Goal: Feedback & Contribution: Contribute content

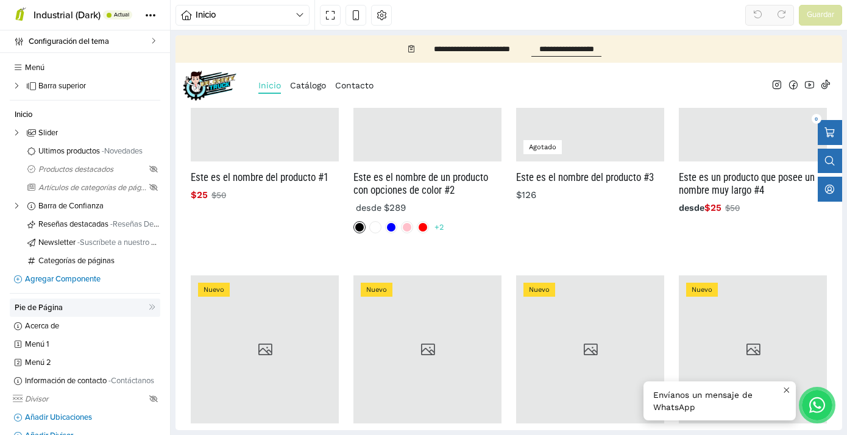
scroll to position [42, 0]
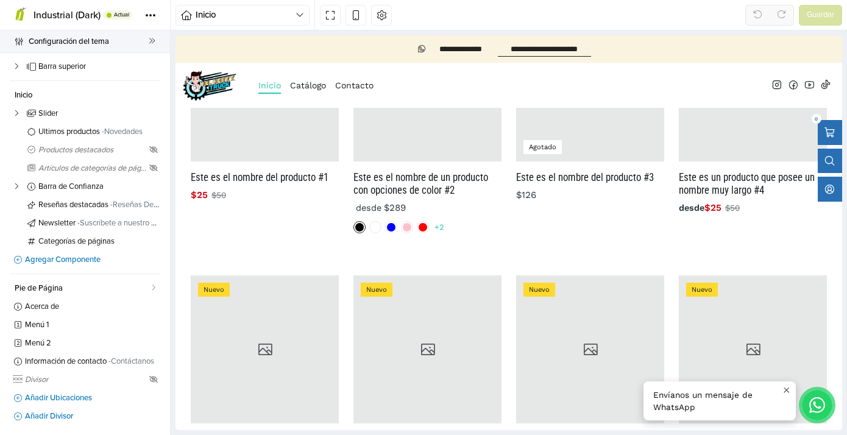
click at [61, 47] on span "Configuración del tema" at bounding box center [89, 41] width 120 height 17
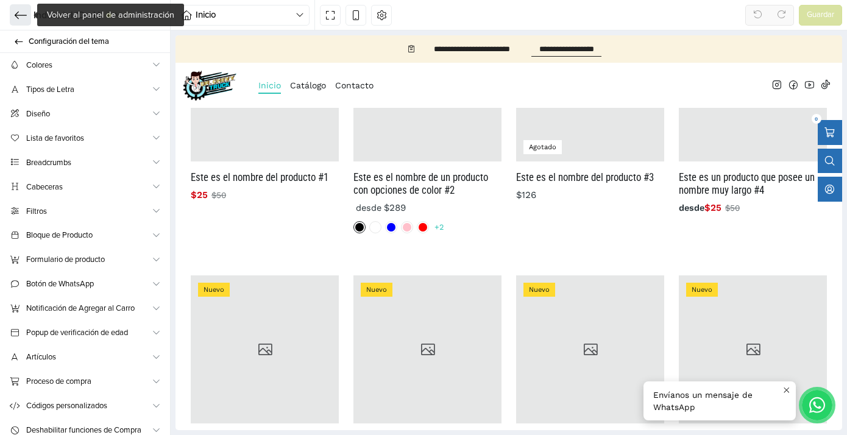
click at [23, 16] on icon at bounding box center [21, 15] width 12 height 12
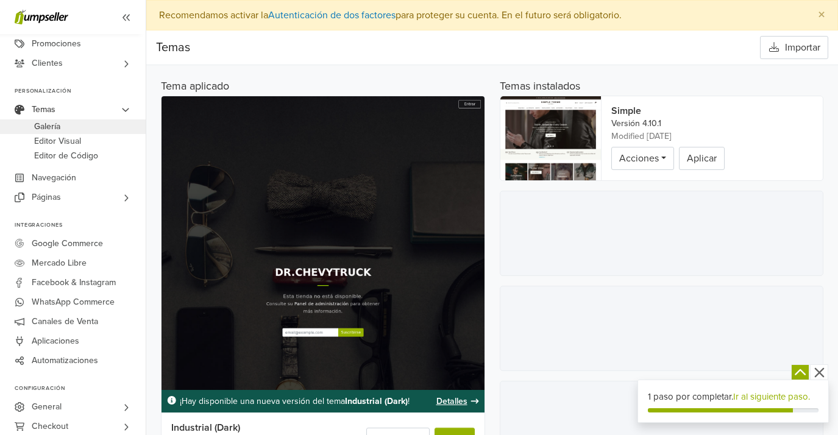
click at [69, 132] on link "Galería" at bounding box center [73, 126] width 146 height 15
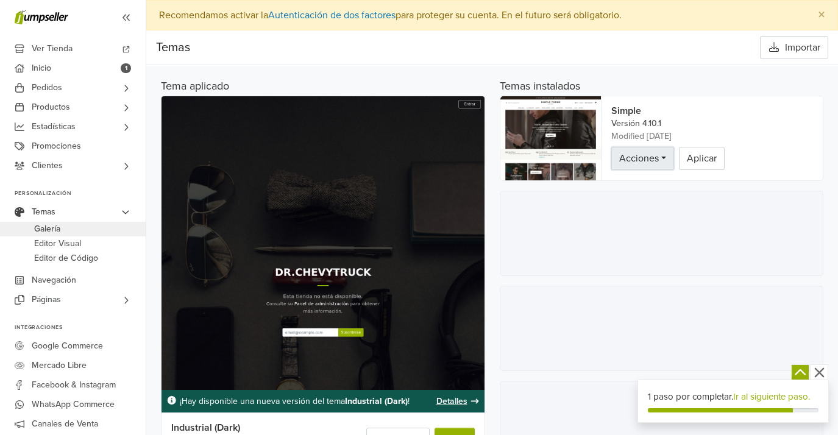
click at [660, 157] on link "Acciones" at bounding box center [642, 158] width 63 height 23
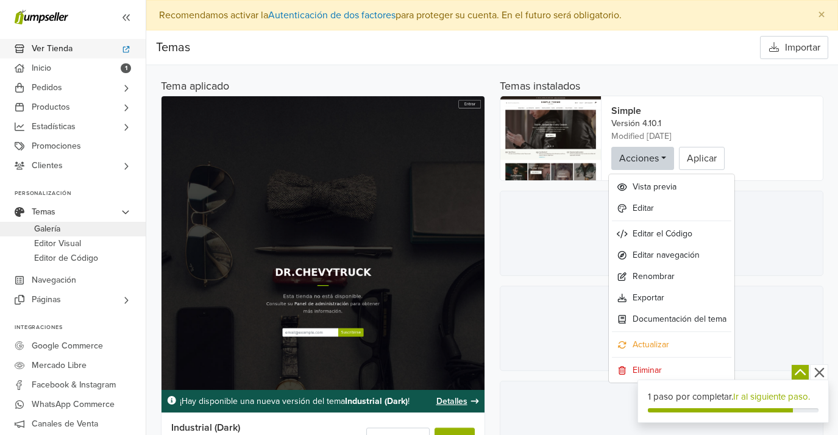
click at [62, 50] on span "Ver Tienda" at bounding box center [52, 48] width 41 height 19
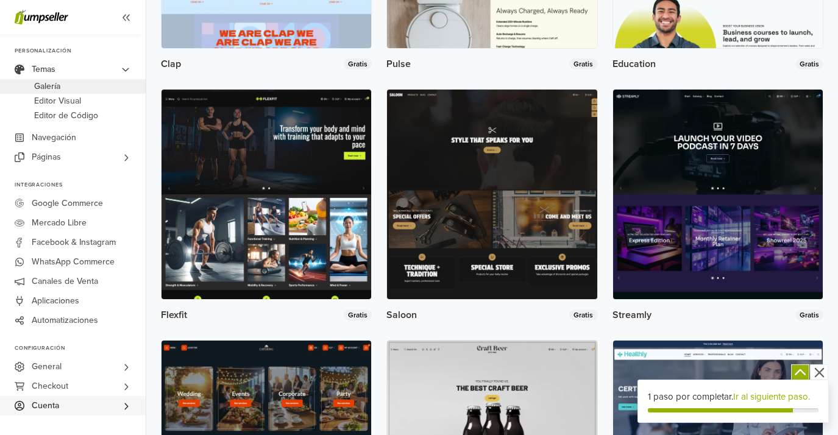
scroll to position [945, 0]
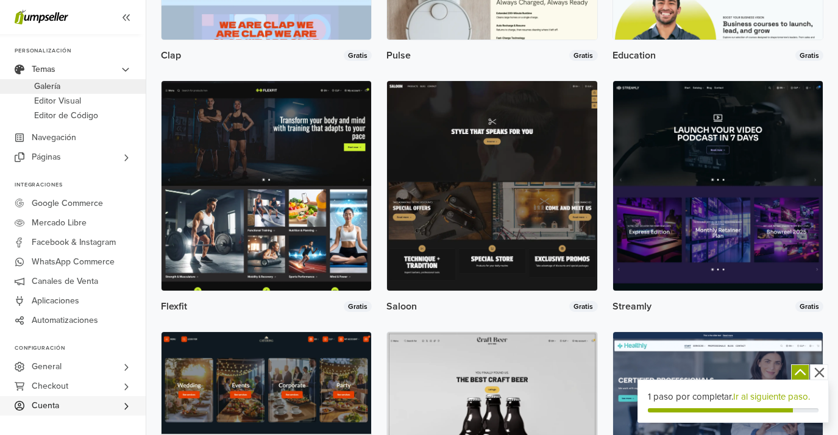
click at [56, 411] on span "Cuenta" at bounding box center [45, 405] width 27 height 19
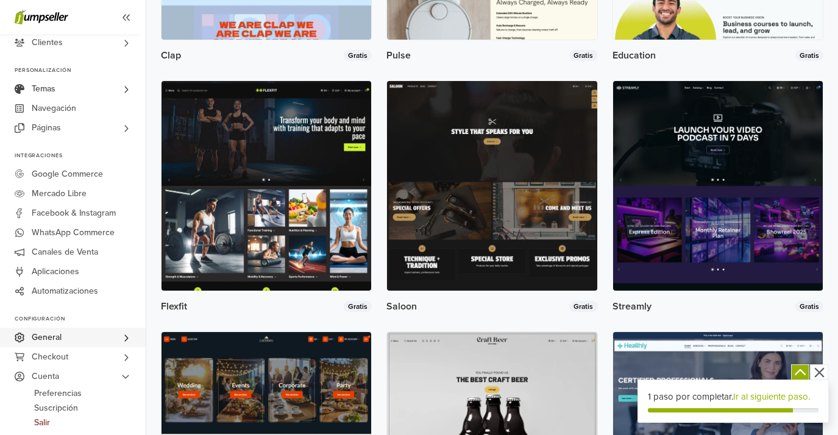
click at [57, 340] on span "General" at bounding box center [47, 337] width 30 height 19
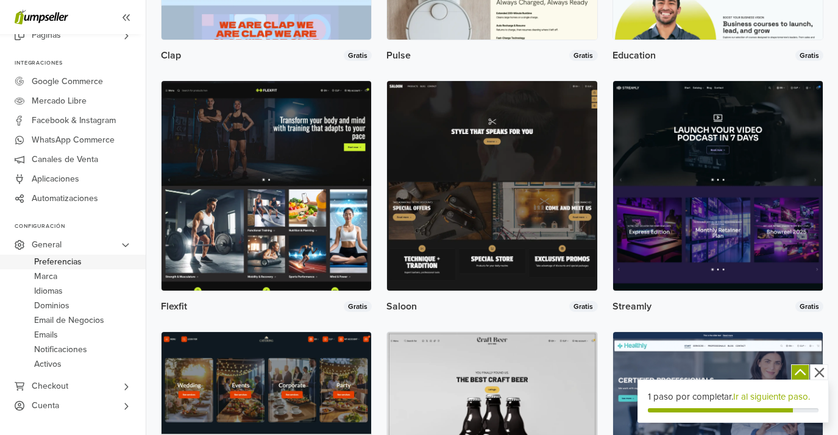
click at [63, 264] on span "Preferencias" at bounding box center [58, 262] width 48 height 15
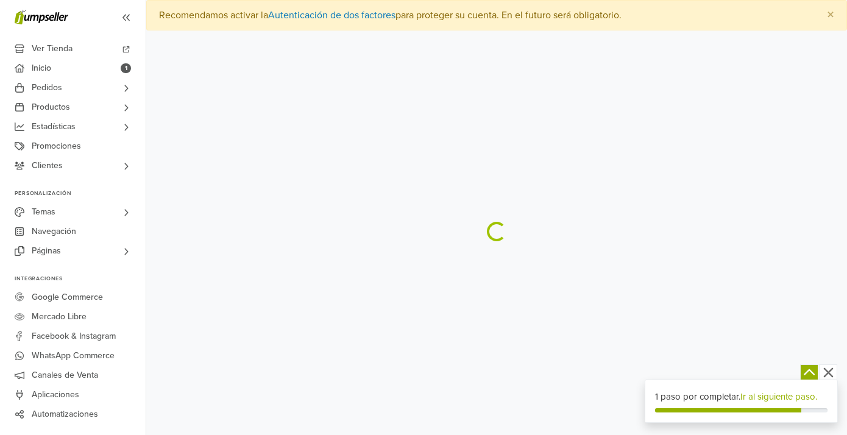
select select "*"
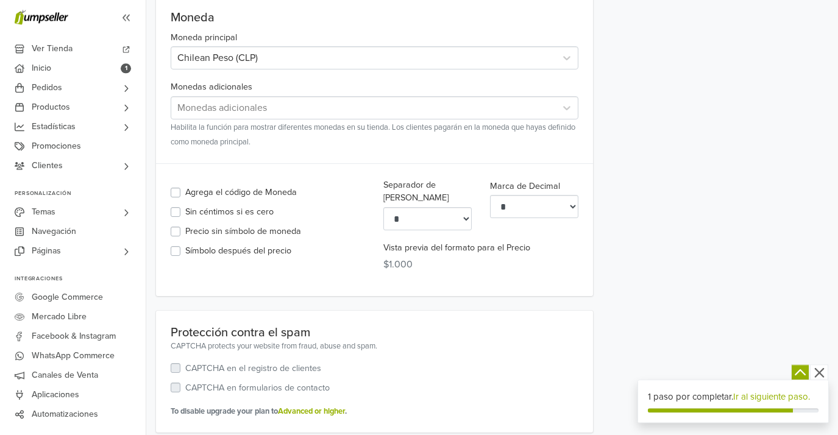
scroll to position [1440, 0]
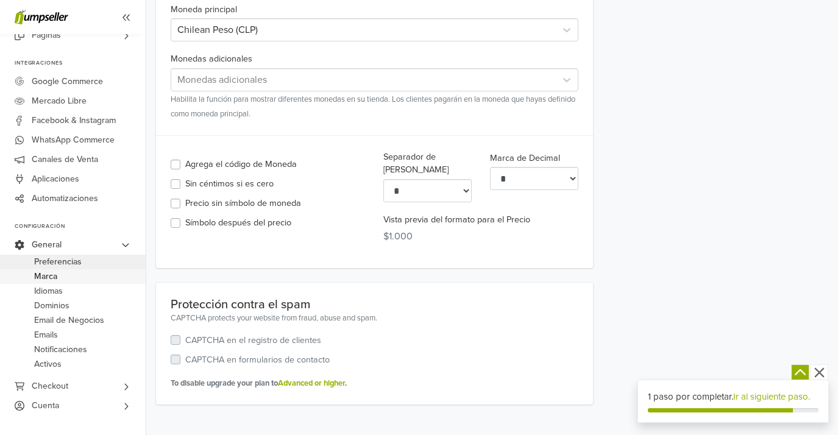
click at [56, 278] on span "Marca" at bounding box center [45, 276] width 23 height 15
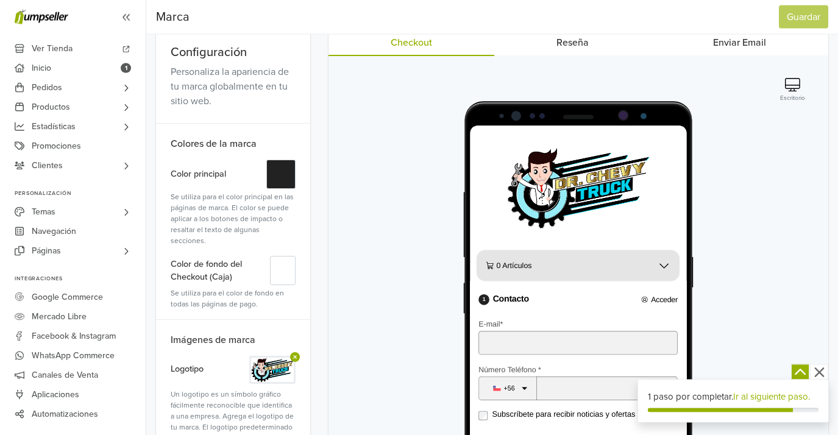
scroll to position [54, 0]
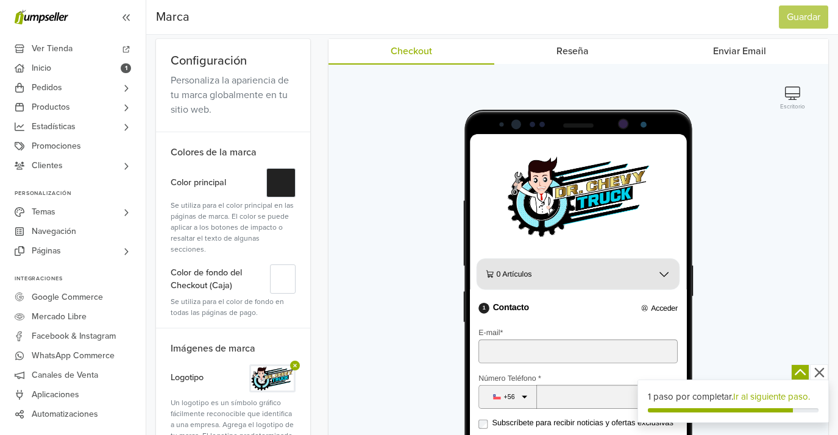
click at [799, 108] on small "Escritorio" at bounding box center [792, 106] width 25 height 9
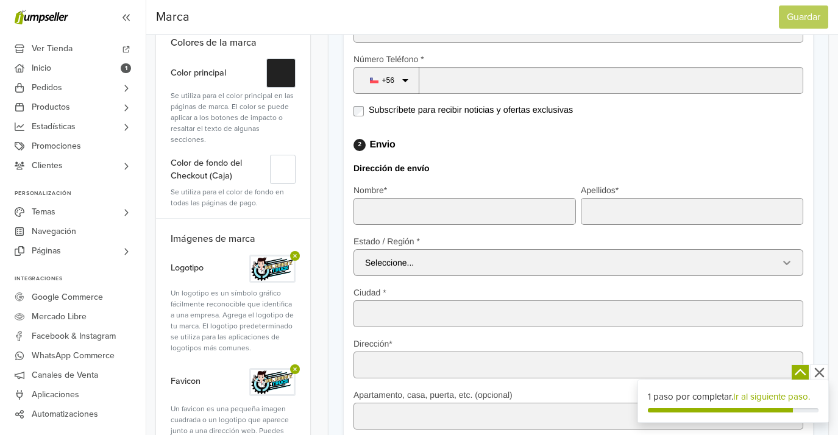
scroll to position [0, 0]
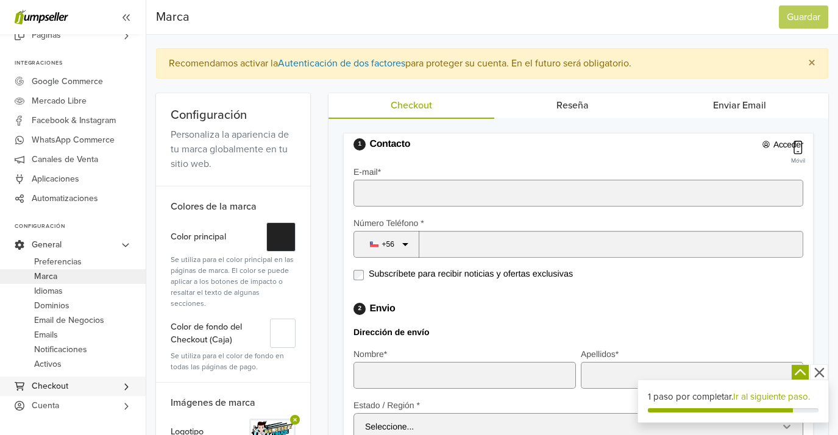
click at [52, 383] on span "Checkout" at bounding box center [50, 385] width 37 height 19
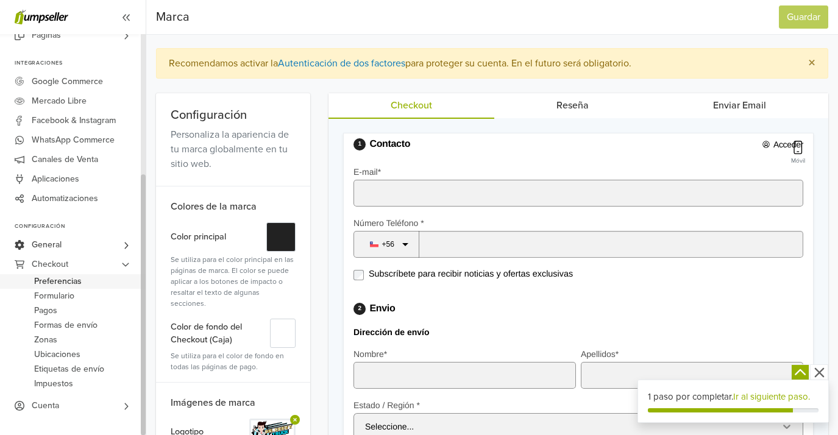
scroll to position [19, 0]
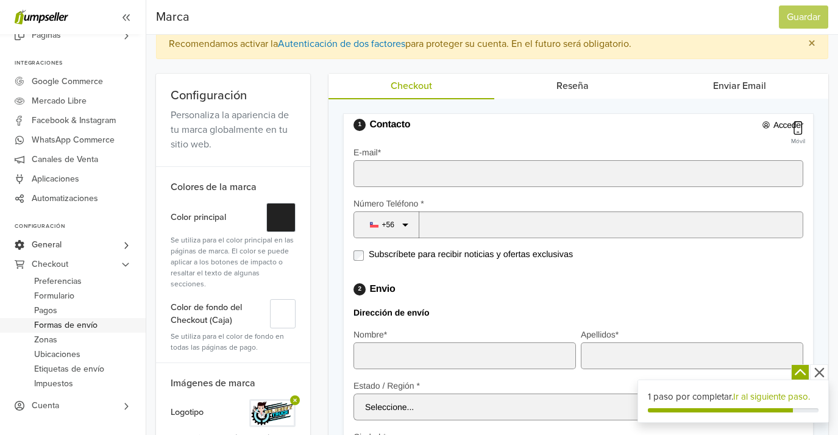
click at [68, 326] on span "Formas de envío" at bounding box center [65, 325] width 63 height 15
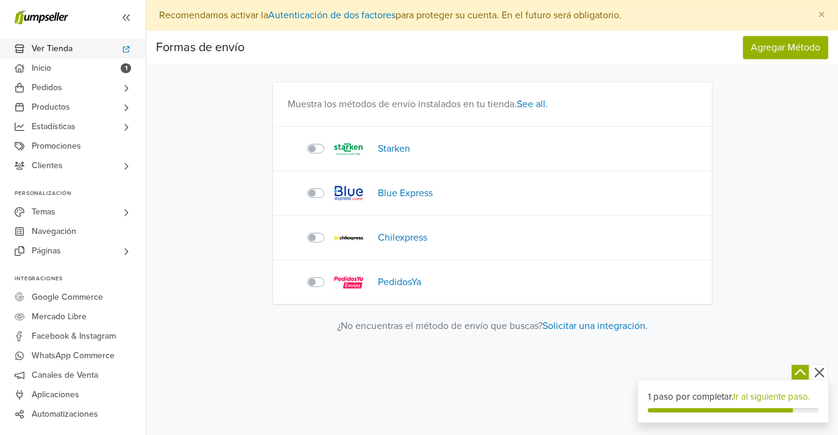
click at [74, 51] on link "Ver Tienda" at bounding box center [73, 48] width 146 height 19
click at [86, 235] on link "Navegación" at bounding box center [73, 231] width 146 height 19
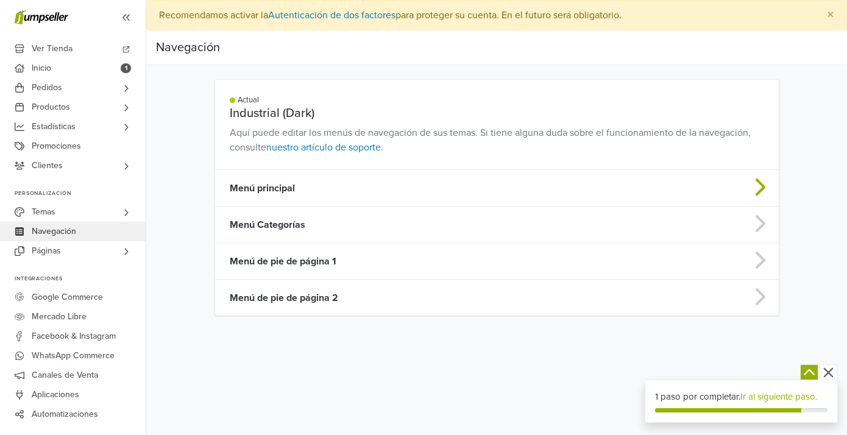
click at [249, 191] on td "Menú principal" at bounding box center [434, 188] width 439 height 37
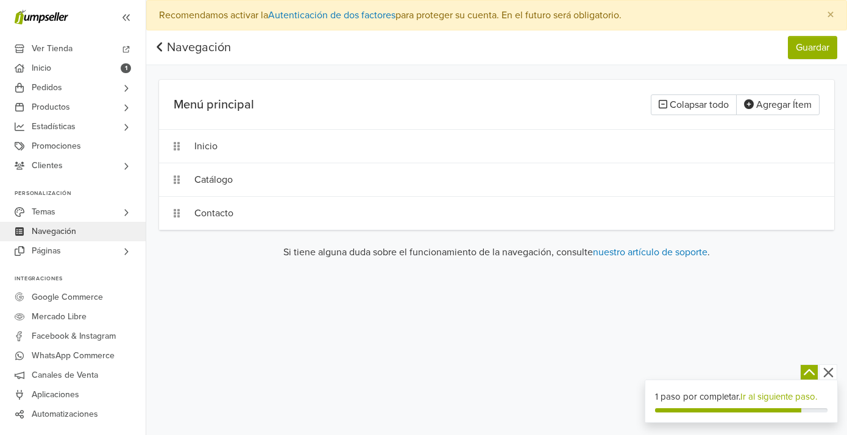
click at [158, 52] on icon at bounding box center [160, 47] width 8 height 12
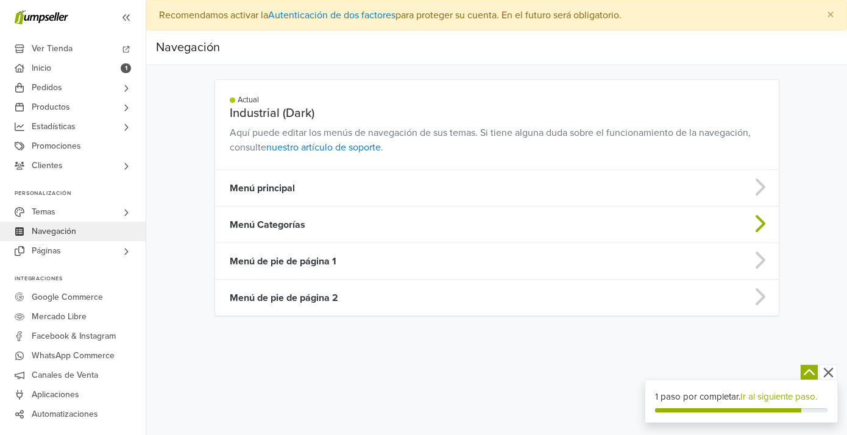
click at [240, 228] on td "Menú Categorías" at bounding box center [434, 224] width 439 height 37
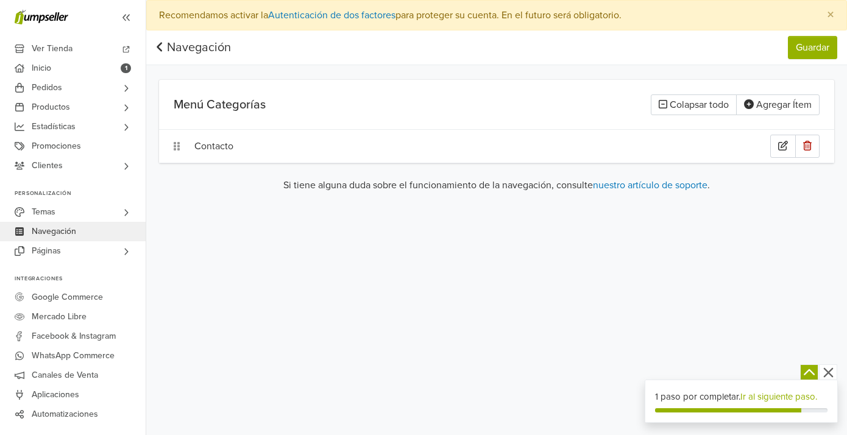
click at [203, 143] on div "Contacto" at bounding box center [482, 146] width 576 height 23
click at [168, 52] on link "Navegación" at bounding box center [193, 47] width 75 height 15
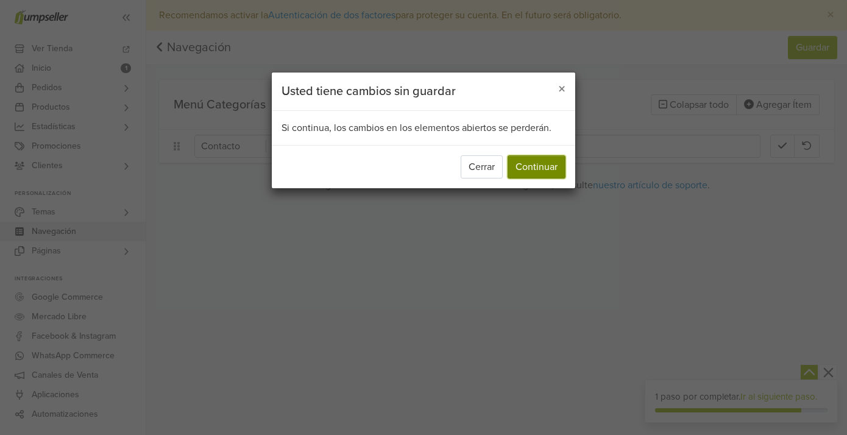
click at [532, 166] on button "Continuar" at bounding box center [536, 166] width 58 height 23
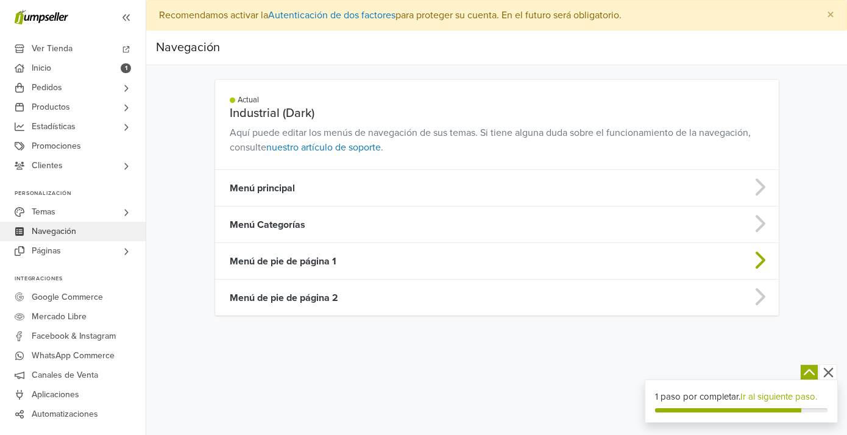
click at [261, 271] on td "Menú de pie de página 1" at bounding box center [434, 261] width 439 height 37
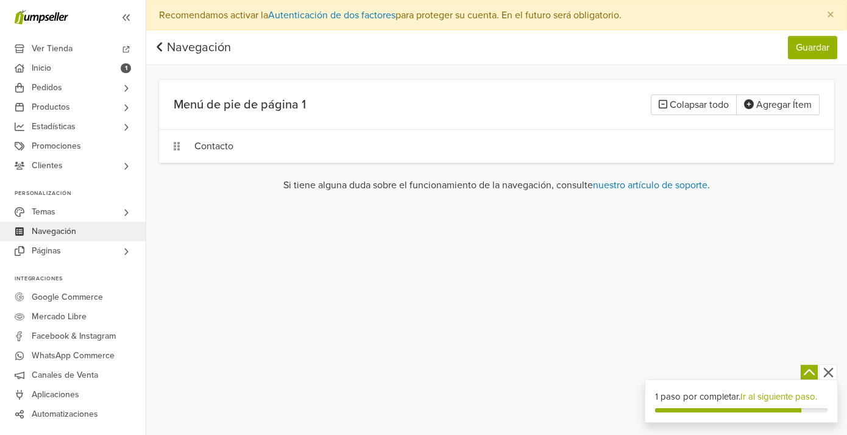
click at [158, 46] on icon at bounding box center [160, 47] width 8 height 12
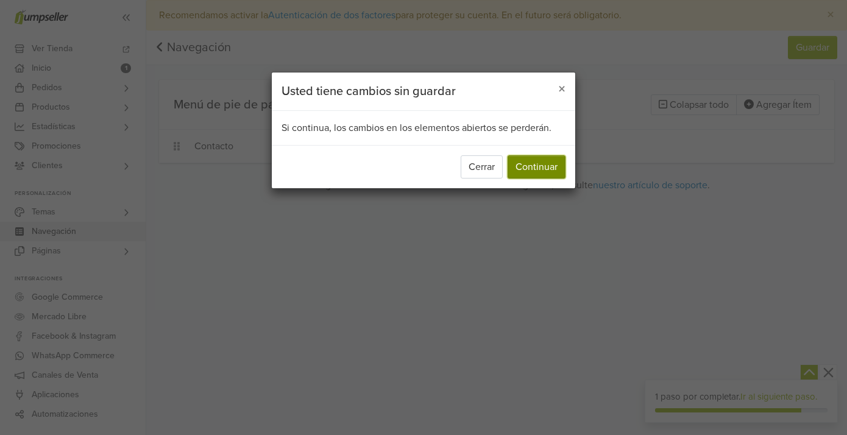
click at [540, 168] on button "Continuar" at bounding box center [536, 166] width 58 height 23
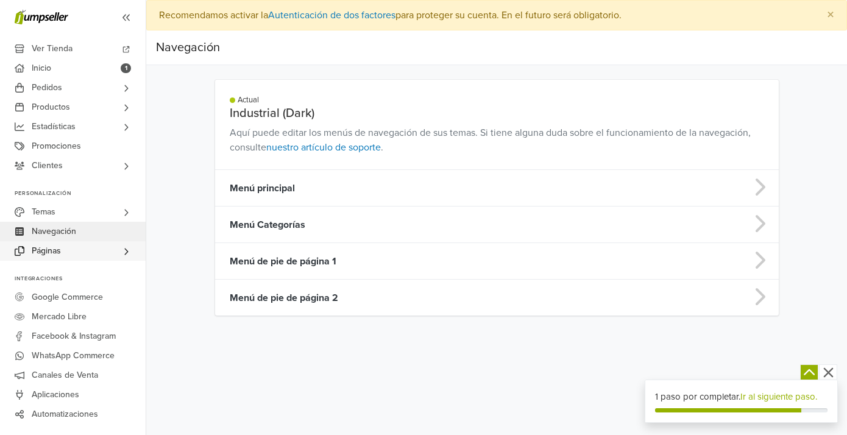
click at [60, 252] on span "Páginas" at bounding box center [46, 250] width 29 height 19
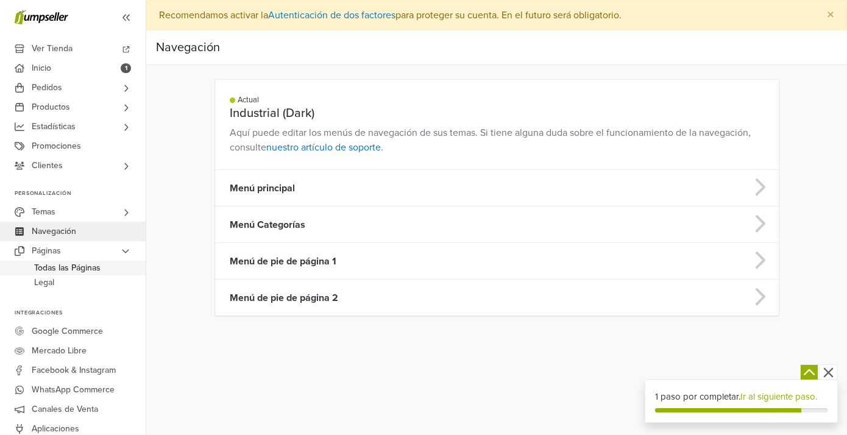
click at [54, 272] on span "Todas las Páginas" at bounding box center [67, 268] width 66 height 15
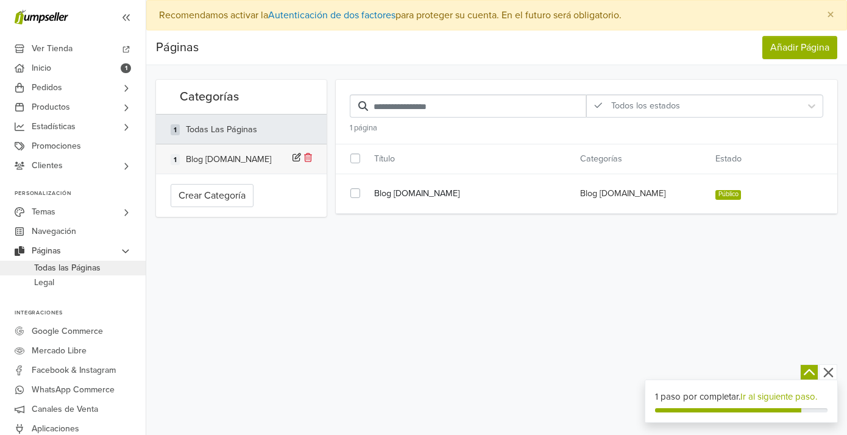
click at [227, 156] on div "Blog [DOMAIN_NAME]" at bounding box center [228, 159] width 85 height 13
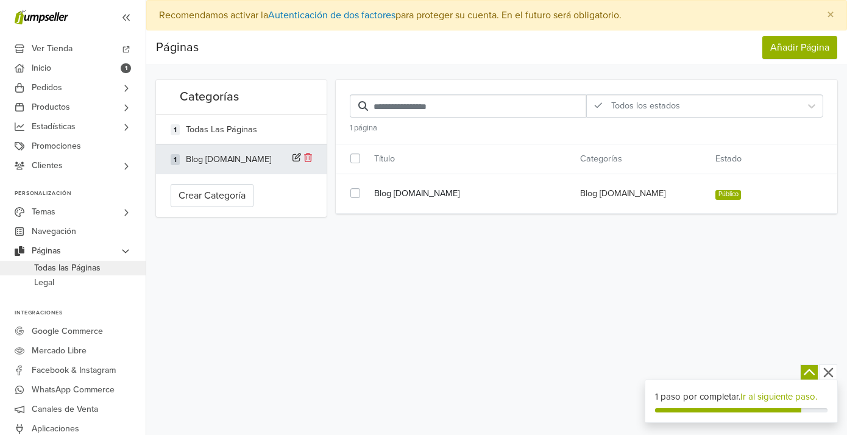
click at [295, 160] on icon at bounding box center [296, 157] width 9 height 9
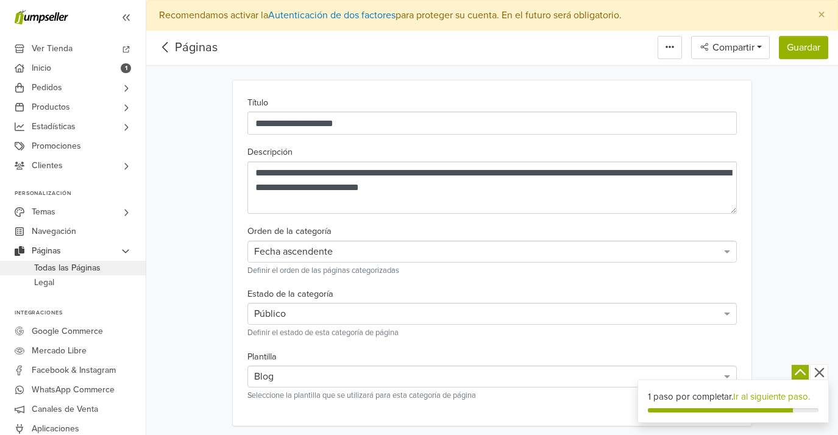
click at [168, 55] on div at bounding box center [165, 48] width 19 height 18
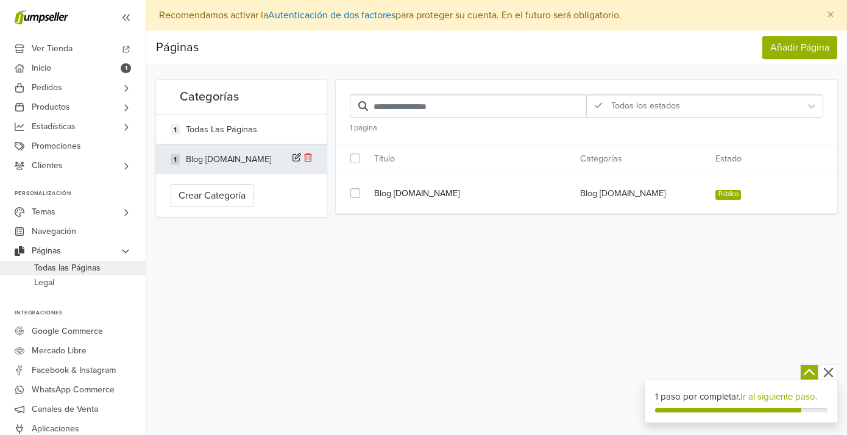
click at [331, 252] on div "Preferencias Suscripción Salir × Recomendamos activar la Autenticación de dos f…" at bounding box center [496, 217] width 700 height 435
click at [596, 200] on div "Blog [DOMAIN_NAME] Blog [DOMAIN_NAME] Público" at bounding box center [587, 194] width 502 height 24
click at [402, 196] on link "Blog [DOMAIN_NAME]" at bounding box center [468, 193] width 188 height 13
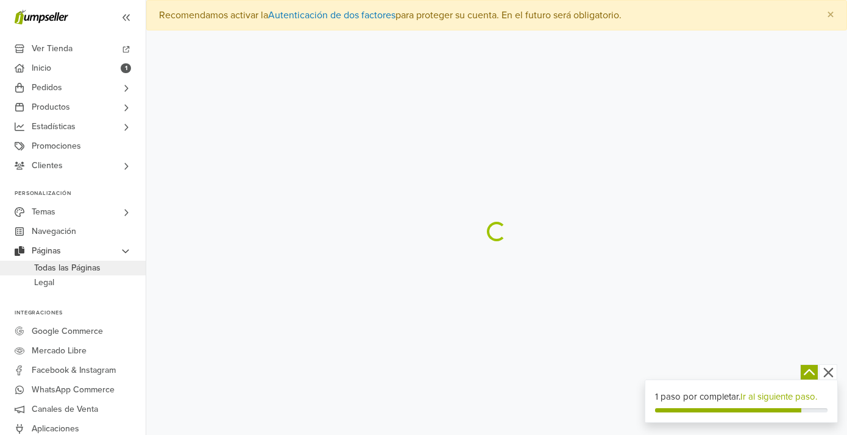
select select "****"
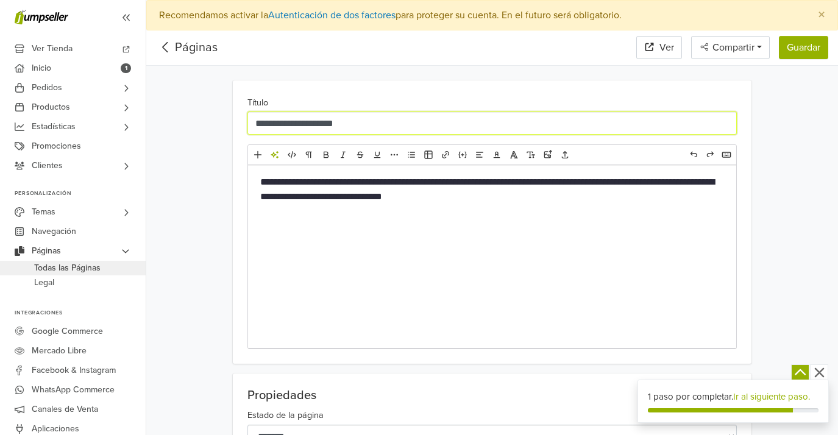
drag, startPoint x: 312, startPoint y: 133, endPoint x: 217, endPoint y: 136, distance: 95.1
click at [247, 135] on input "**********" at bounding box center [491, 122] width 489 height 23
type input "*"
type input "**********"
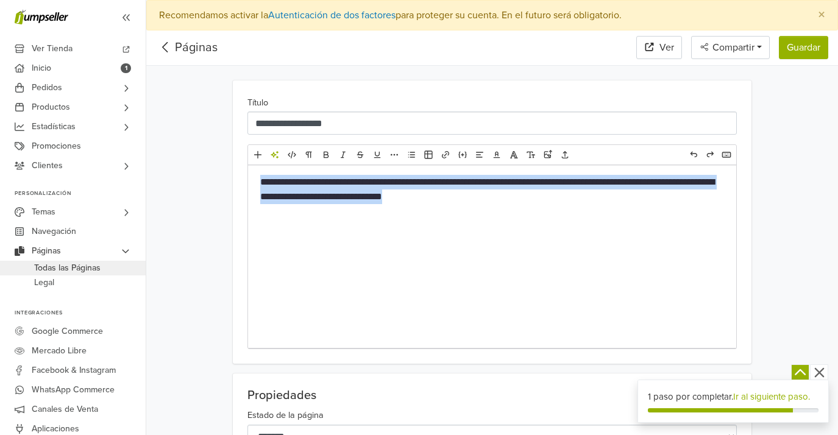
drag, startPoint x: 537, startPoint y: 199, endPoint x: 217, endPoint y: 161, distance: 321.9
click at [217, 161] on div "**********" at bounding box center [491, 222] width 691 height 284
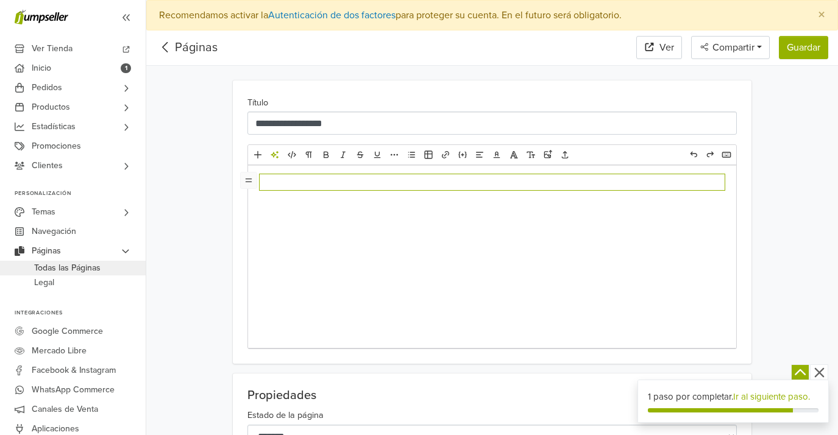
click at [288, 213] on div "﻿" at bounding box center [492, 256] width 488 height 183
type textarea "**********"
click at [385, 249] on div "﻿" at bounding box center [492, 256] width 488 height 183
click at [355, 250] on div "﻿" at bounding box center [492, 256] width 488 height 183
click at [440, 152] on icon "Enlace" at bounding box center [445, 155] width 10 height 10
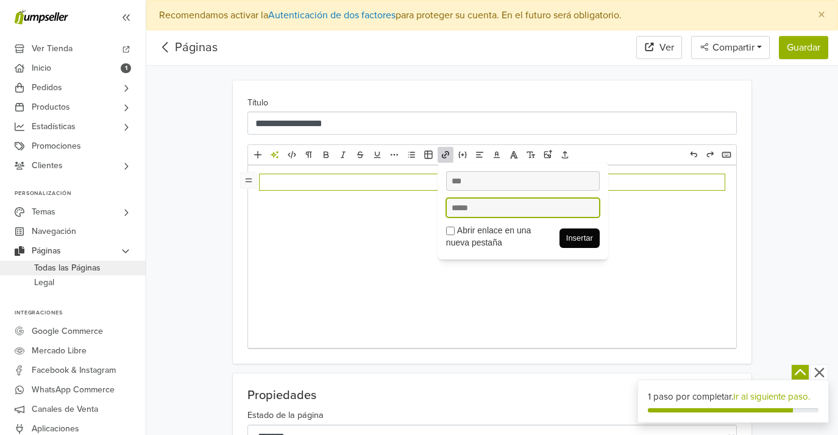
click at [461, 209] on input "text" at bounding box center [522, 207] width 153 height 19
paste input "**********"
type input "**********"
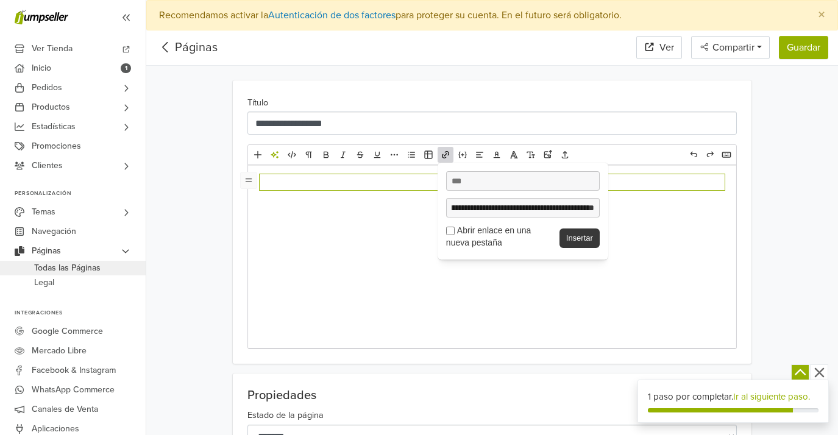
click at [571, 238] on button "Insertar" at bounding box center [579, 237] width 40 height 19
click at [573, 239] on button "Insertar" at bounding box center [579, 237] width 40 height 19
click at [572, 239] on button "Insertar" at bounding box center [579, 237] width 40 height 19
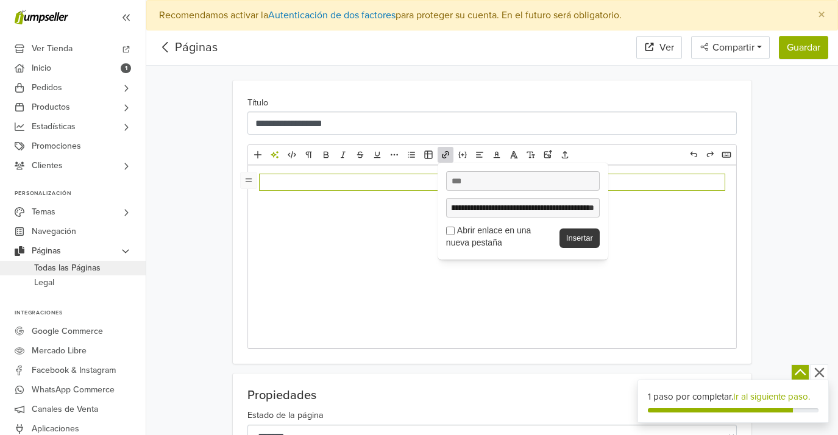
click at [572, 239] on button "Insertar" at bounding box center [579, 237] width 40 height 19
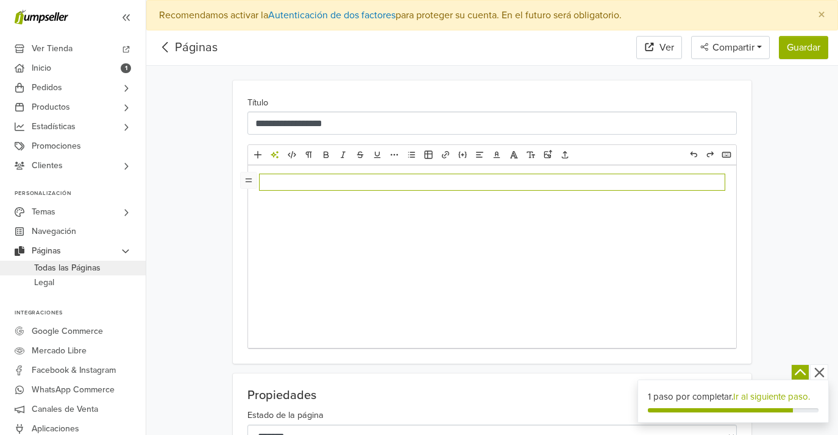
click at [652, 245] on div "﻿" at bounding box center [492, 256] width 488 height 183
click at [259, 154] on icon "Añadir" at bounding box center [258, 155] width 10 height 10
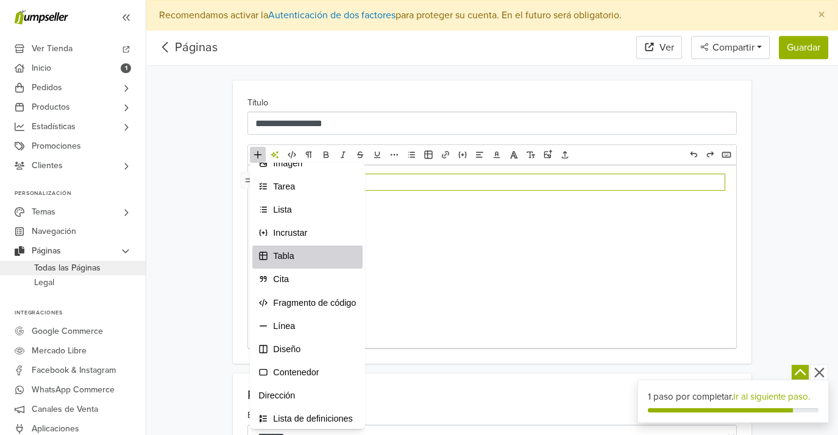
scroll to position [83, 0]
click at [326, 308] on span "Fragmento de código" at bounding box center [314, 302] width 83 height 12
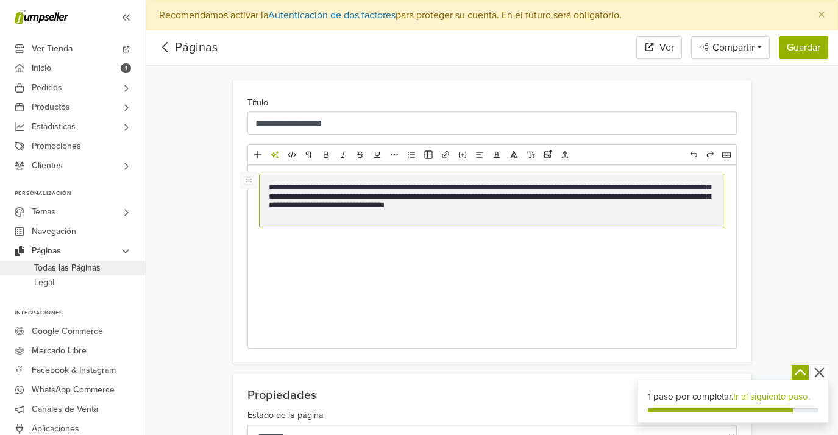
type textarea "**********"
click at [487, 275] on div "**********" at bounding box center [492, 256] width 488 height 183
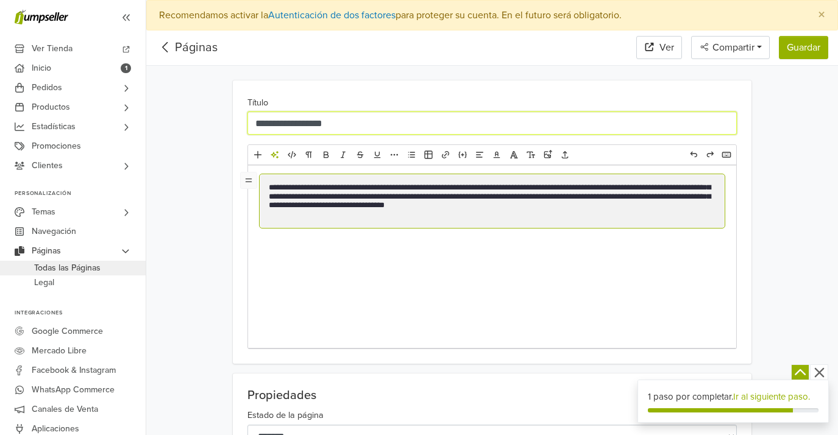
click at [445, 127] on input "**********" at bounding box center [491, 122] width 489 height 23
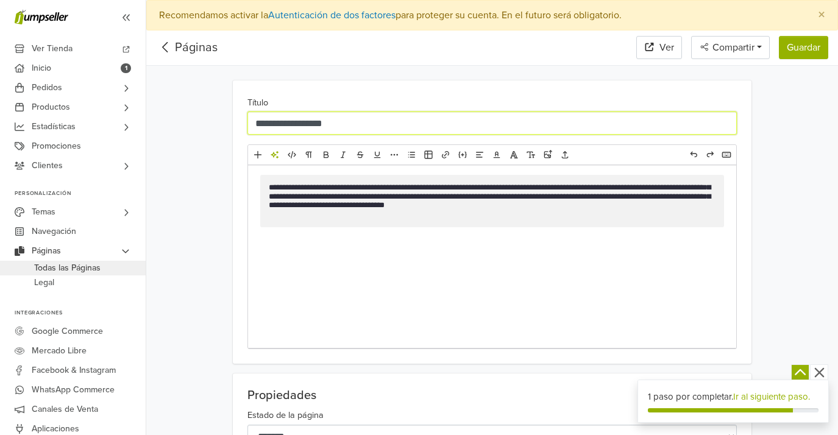
click at [444, 125] on input "**********" at bounding box center [491, 122] width 489 height 23
click at [376, 124] on input "**********" at bounding box center [491, 122] width 489 height 23
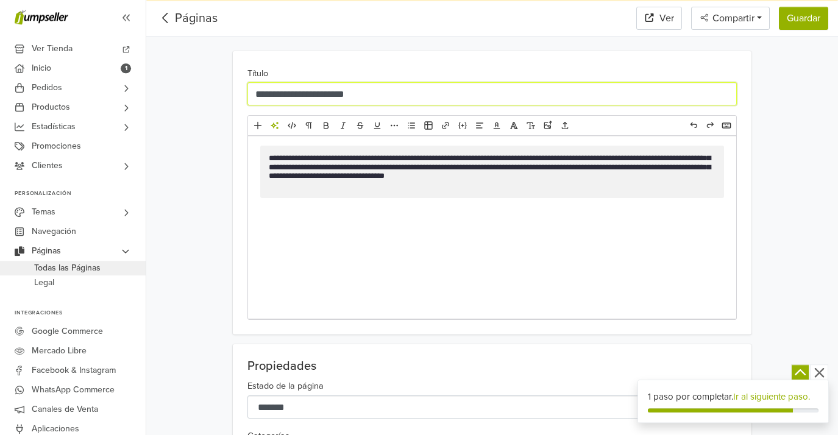
scroll to position [0, 0]
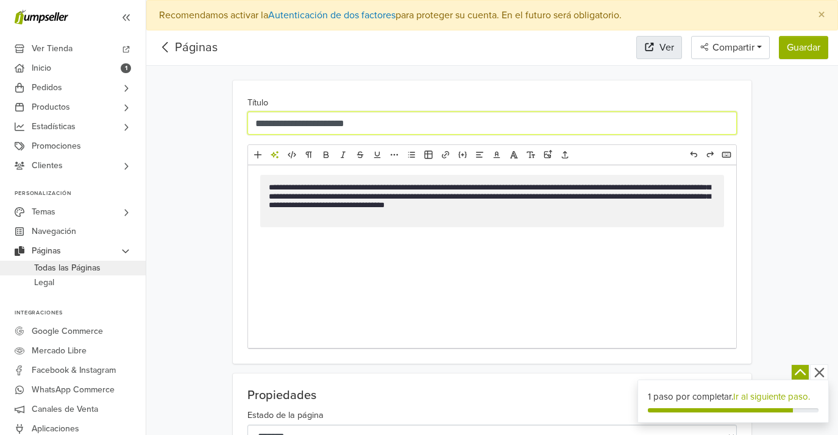
type input "**********"
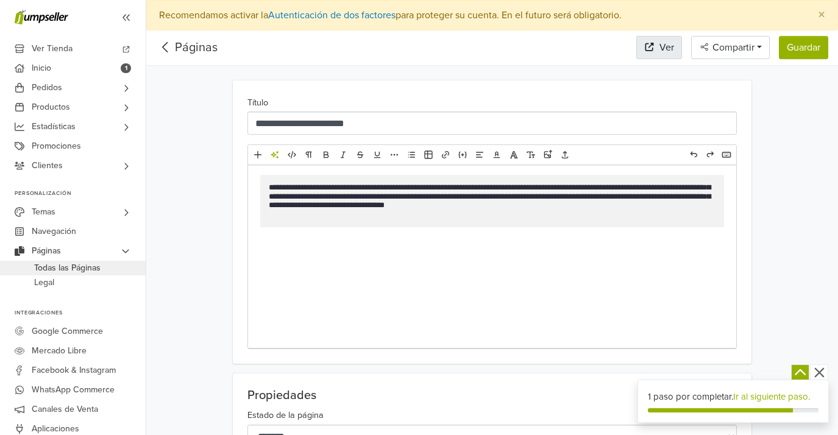
click at [644, 58] on link "Ver" at bounding box center [659, 47] width 46 height 23
click at [805, 51] on button "Guardar" at bounding box center [802, 47] width 49 height 23
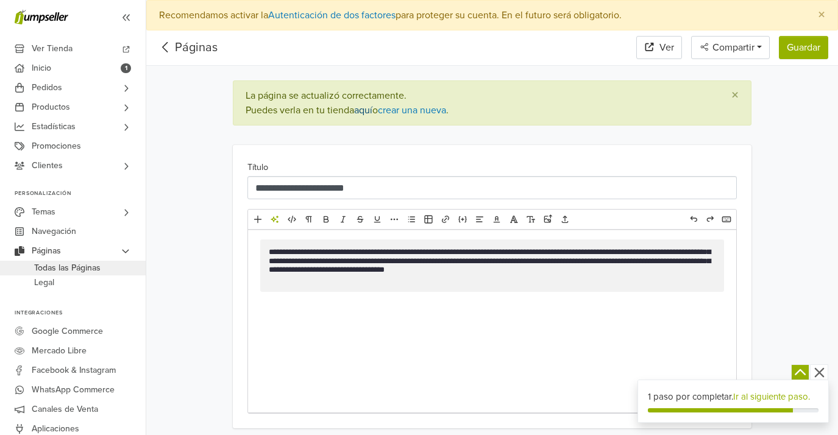
click at [367, 112] on link "aquí" at bounding box center [363, 110] width 18 height 12
click at [166, 49] on icon at bounding box center [165, 47] width 19 height 15
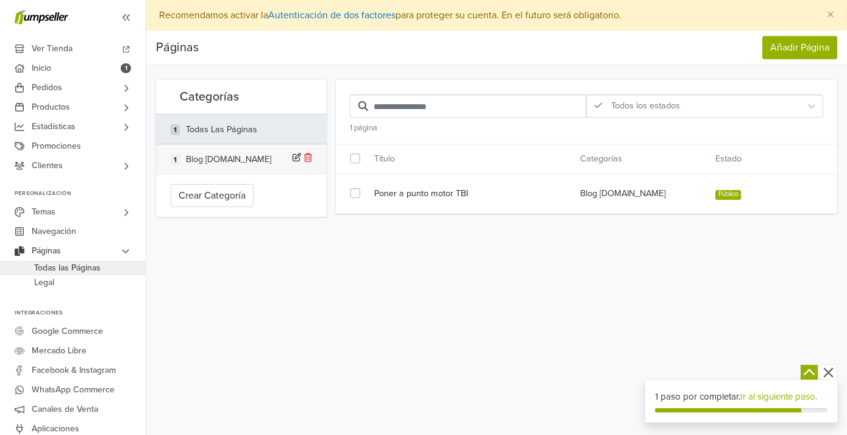
click at [230, 166] on li "1 Blog [DOMAIN_NAME]" at bounding box center [241, 158] width 171 height 29
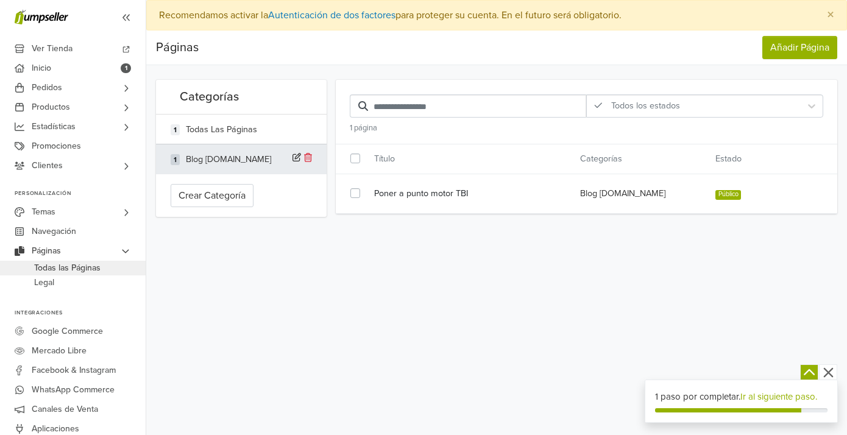
click at [230, 166] on div "Blog [DOMAIN_NAME]" at bounding box center [228, 159] width 85 height 13
click at [297, 162] on icon at bounding box center [296, 157] width 9 height 9
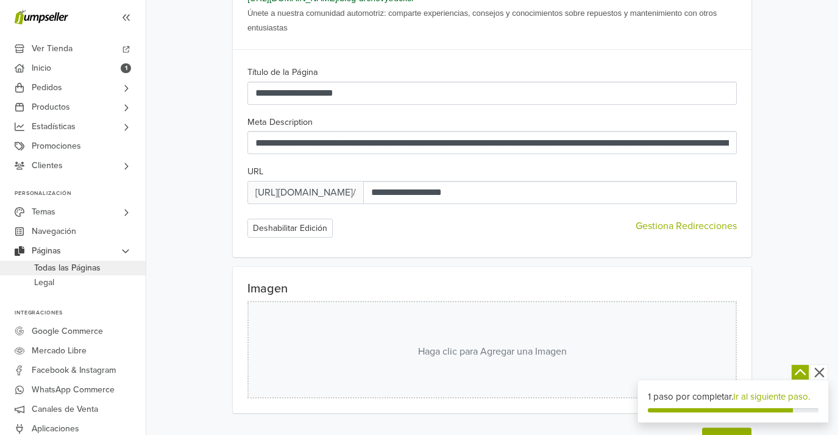
scroll to position [546, 0]
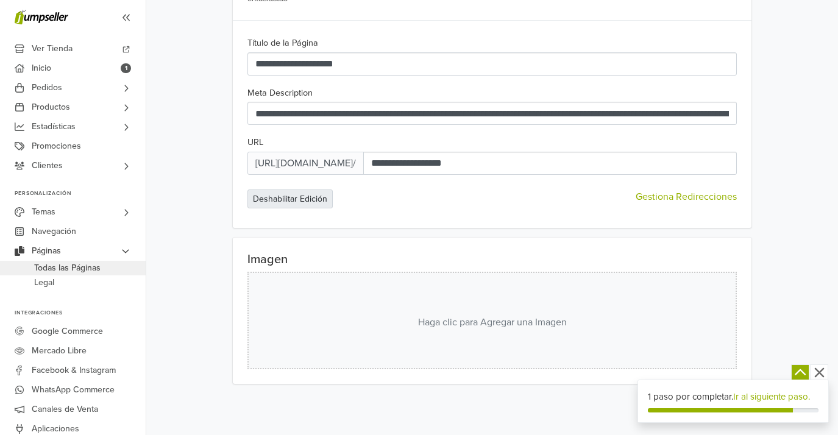
click at [263, 202] on button "Deshabilitar Edición" at bounding box center [289, 198] width 85 height 19
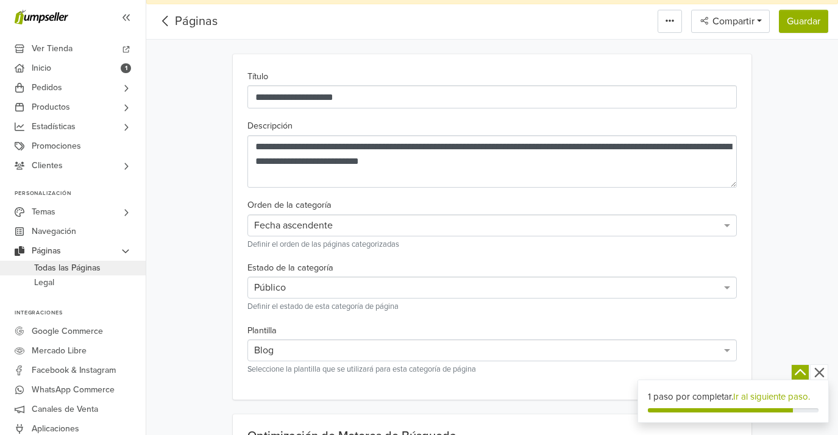
scroll to position [0, 0]
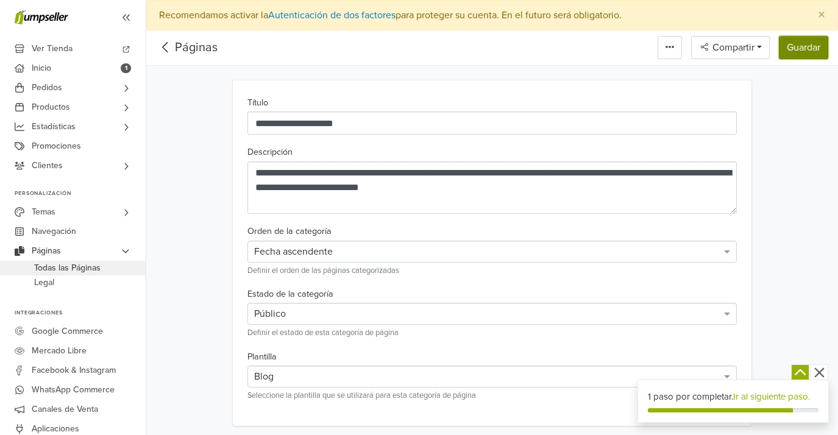
click at [799, 50] on button "Guardar" at bounding box center [802, 47] width 49 height 23
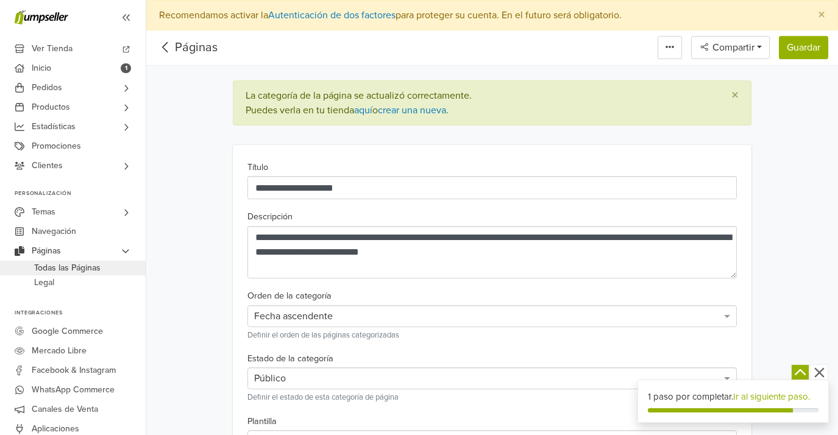
click at [165, 49] on icon at bounding box center [165, 47] width 19 height 15
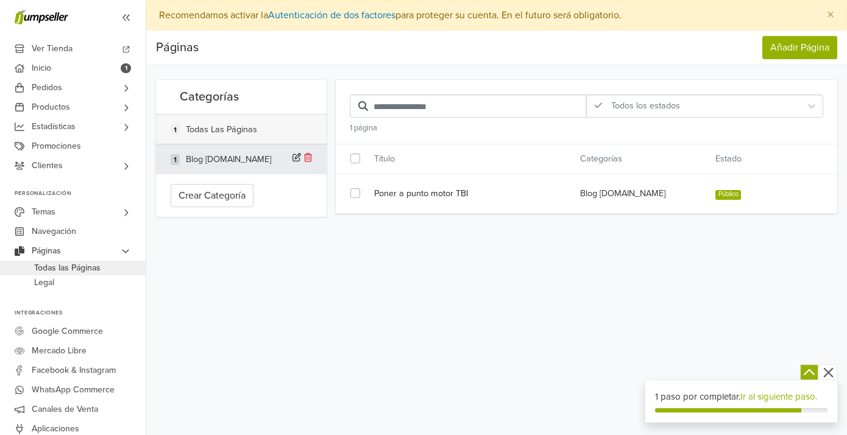
click at [222, 135] on div "Todas las Páginas" at bounding box center [221, 129] width 71 height 13
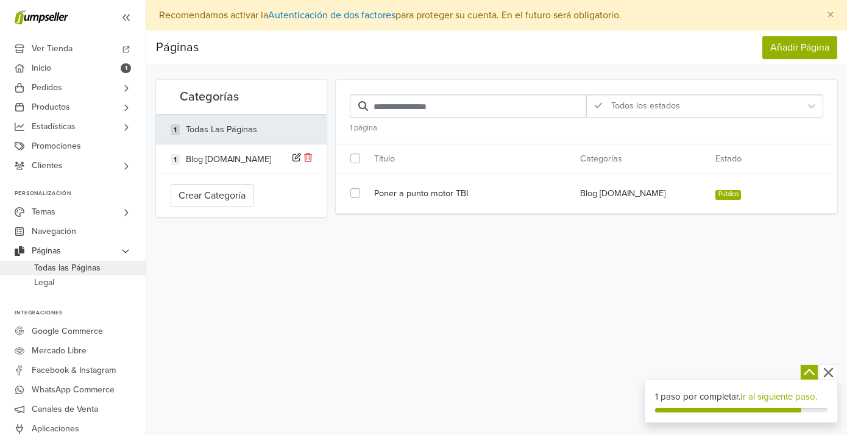
click at [222, 135] on div "Todas las Páginas" at bounding box center [221, 129] width 71 height 13
click at [364, 203] on div "Poner a punto motor TBI Blog [DOMAIN_NAME] Público" at bounding box center [587, 194] width 502 height 24
click at [403, 203] on div "Poner a punto motor TBI Blog [DOMAIN_NAME] Público" at bounding box center [587, 194] width 502 height 24
click at [450, 202] on div "Poner a punto motor TBI Blog [DOMAIN_NAME] Público" at bounding box center [587, 194] width 502 height 24
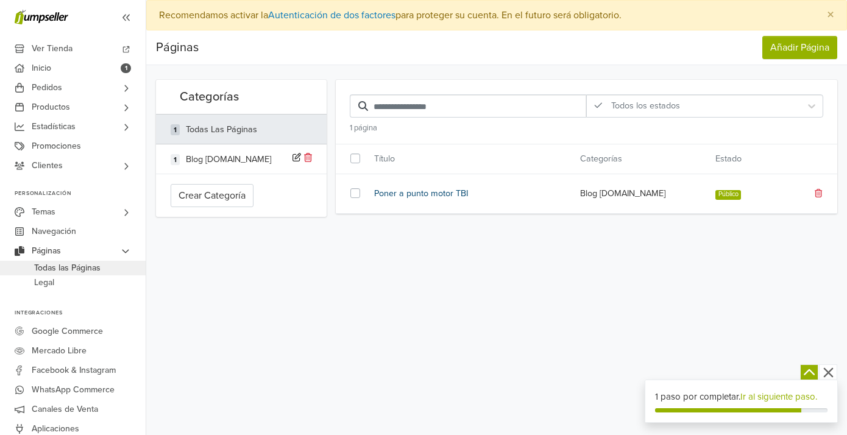
click at [432, 199] on link "Poner a punto motor TBI" at bounding box center [468, 193] width 188 height 13
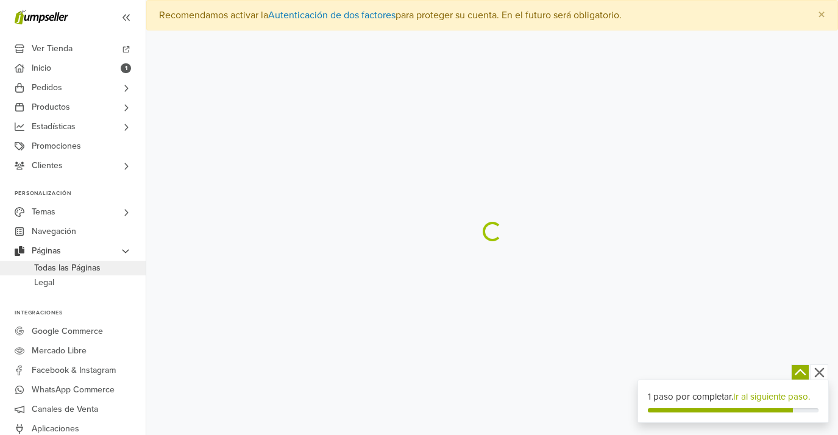
select select "****"
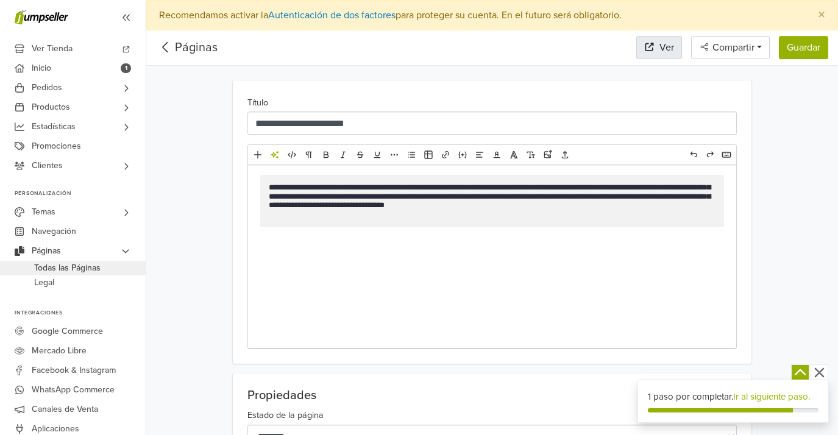
click at [672, 50] on span "Ver" at bounding box center [666, 47] width 15 height 15
click at [95, 217] on link "Temas" at bounding box center [73, 211] width 146 height 19
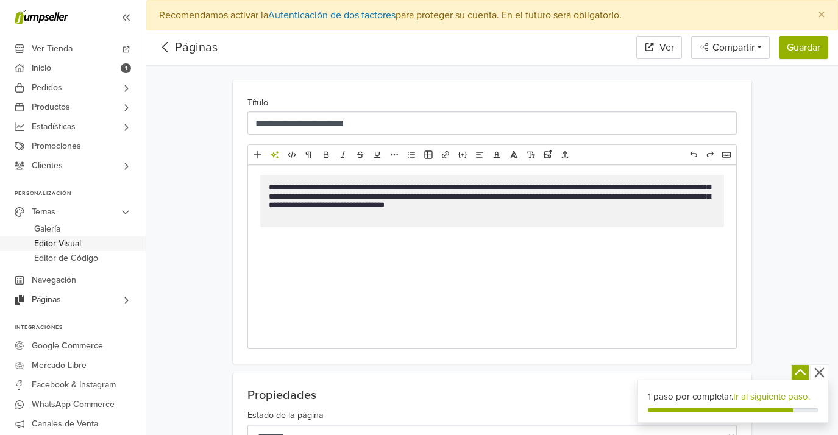
click at [83, 243] on link "Editor Visual" at bounding box center [73, 243] width 146 height 15
